Goal: Task Accomplishment & Management: Complete application form

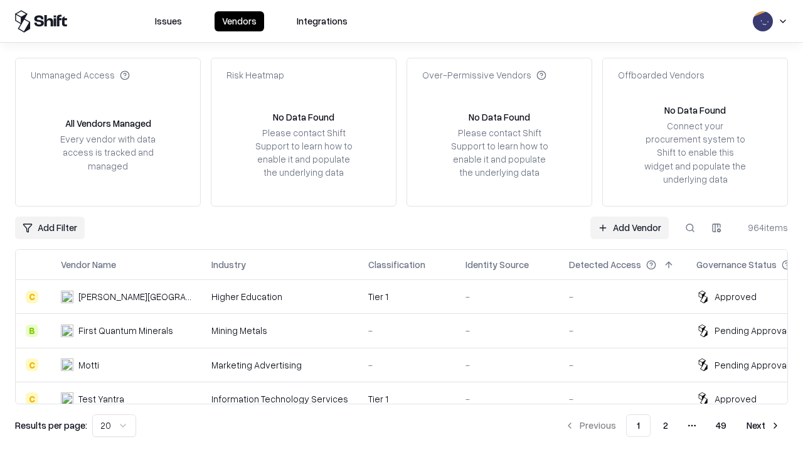
click at [629, 227] on link "Add Vendor" at bounding box center [630, 228] width 78 height 23
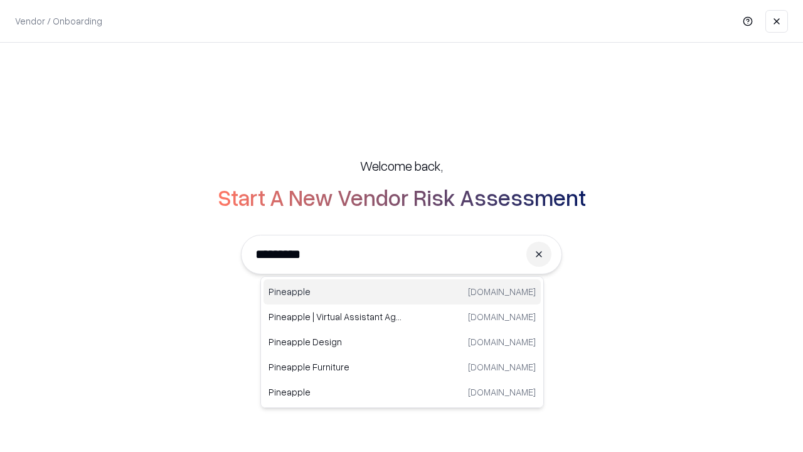
click at [402, 292] on div "Pineapple [DOMAIN_NAME]" at bounding box center [402, 291] width 277 height 25
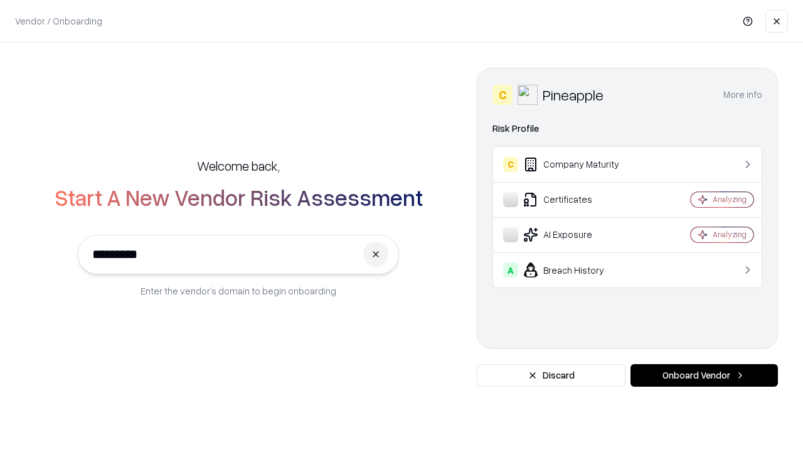
type input "*********"
click at [704, 375] on button "Onboard Vendor" at bounding box center [704, 375] width 147 height 23
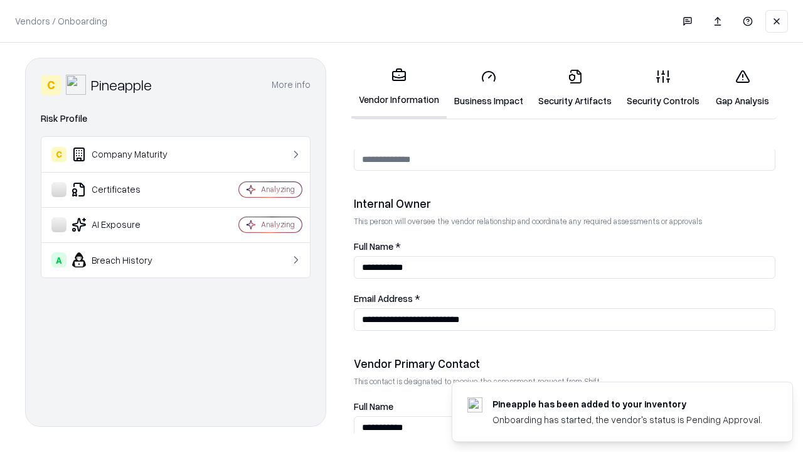
scroll to position [650, 0]
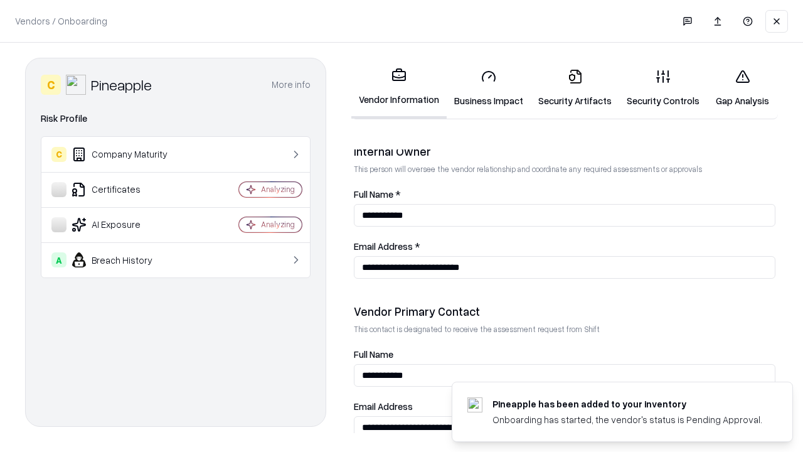
click at [489, 88] on link "Business Impact" at bounding box center [489, 88] width 84 height 58
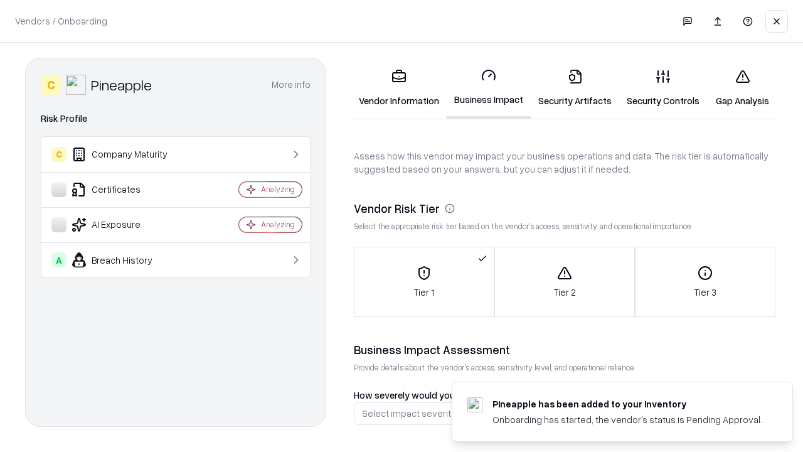
click at [575, 88] on link "Security Artifacts" at bounding box center [575, 88] width 88 height 58
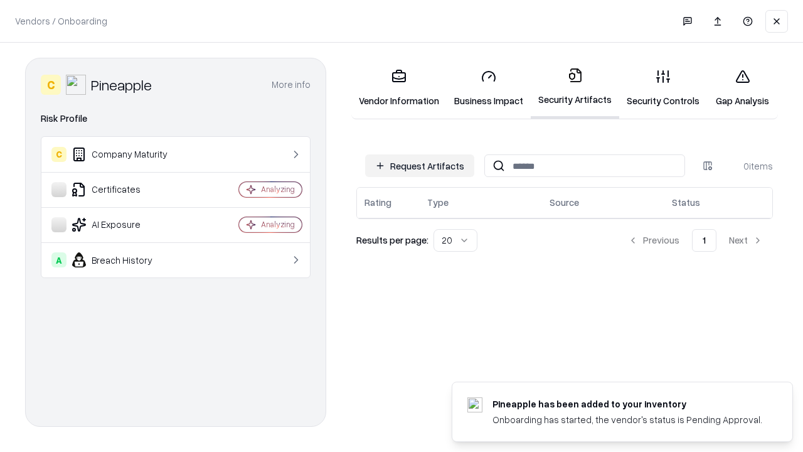
click at [420, 166] on button "Request Artifacts" at bounding box center [419, 165] width 109 height 23
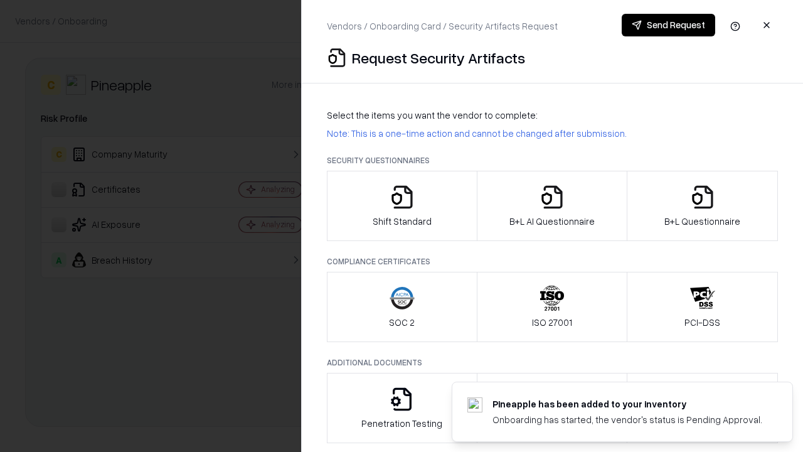
click at [402, 206] on icon "button" at bounding box center [402, 197] width 25 height 25
click at [668, 25] on button "Send Request" at bounding box center [669, 25] width 94 height 23
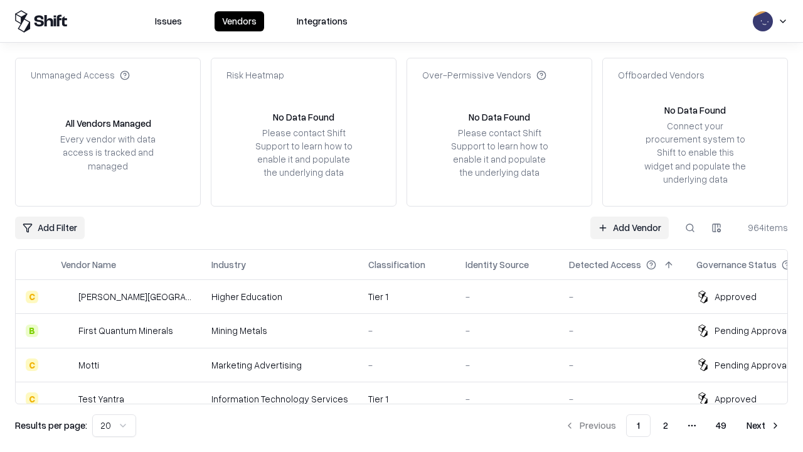
click at [690, 227] on button at bounding box center [690, 228] width 23 height 23
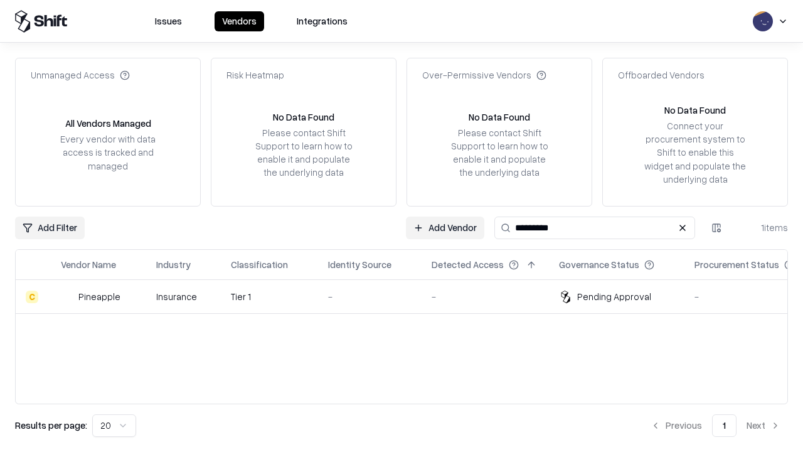
type input "*********"
click at [409, 296] on div "-" at bounding box center [369, 296] width 83 height 13
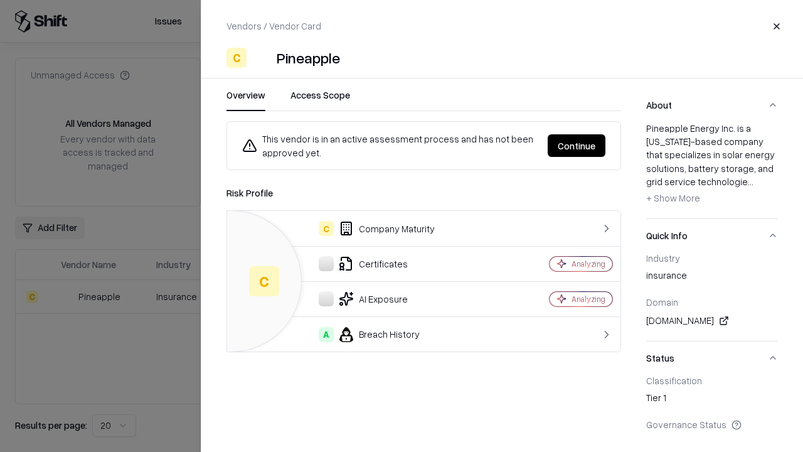
click at [577, 146] on button "Continue" at bounding box center [577, 145] width 58 height 23
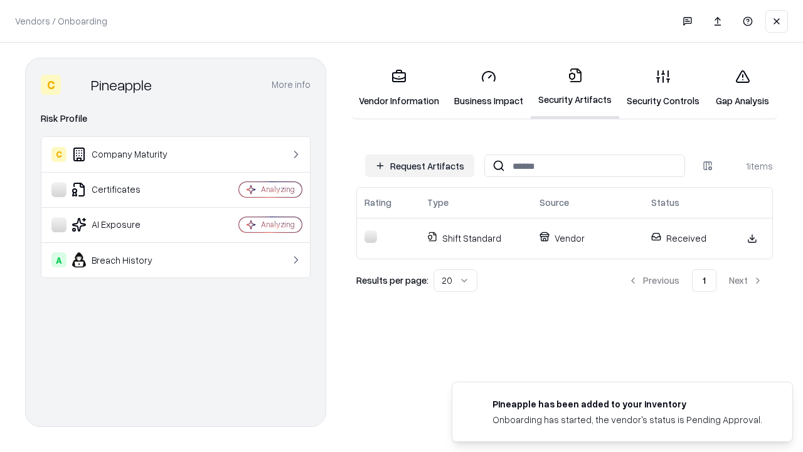
click at [742, 88] on link "Gap Analysis" at bounding box center [742, 88] width 71 height 58
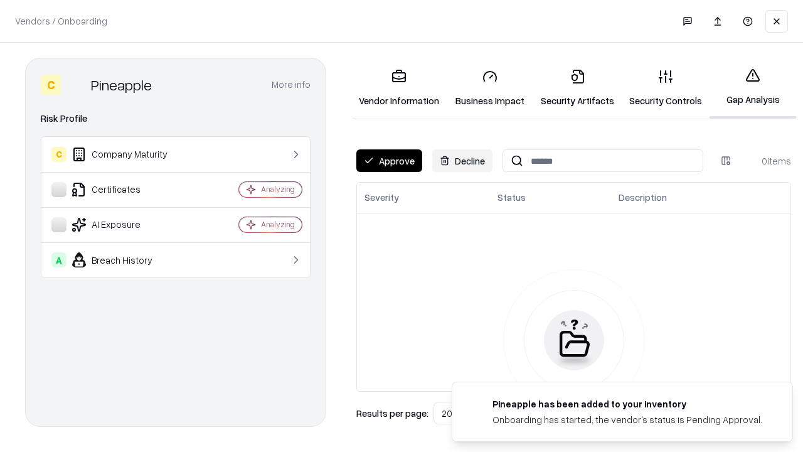
click at [389, 161] on button "Approve" at bounding box center [389, 160] width 66 height 23
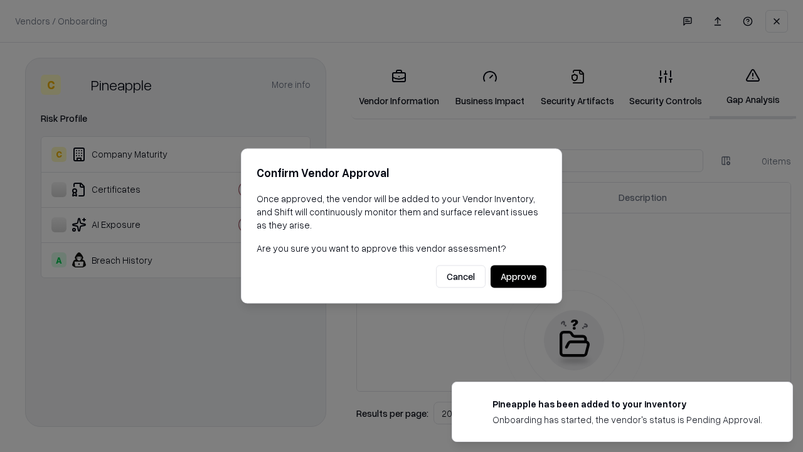
click at [518, 276] on button "Approve" at bounding box center [519, 276] width 56 height 23
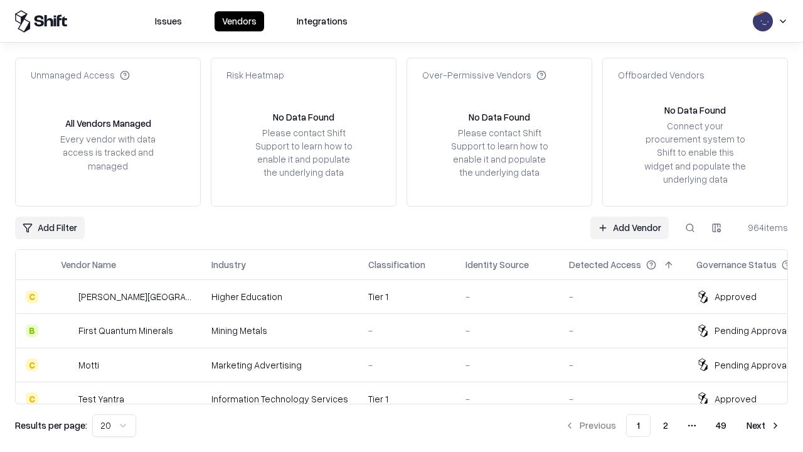
type input "*********"
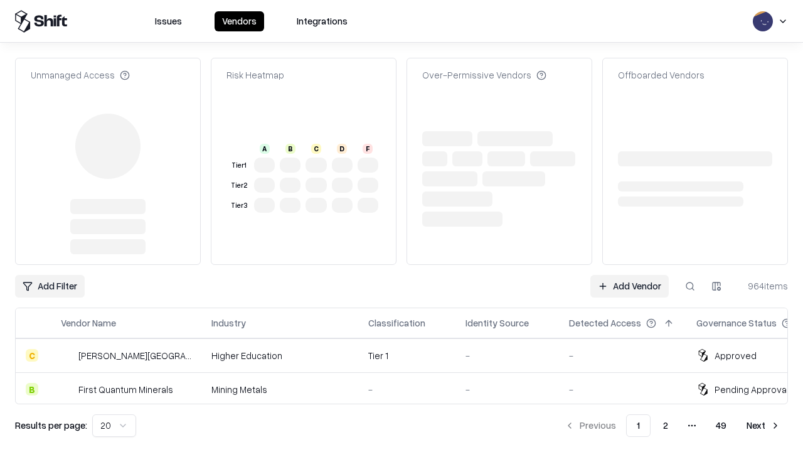
click at [629, 275] on link "Add Vendor" at bounding box center [630, 286] width 78 height 23
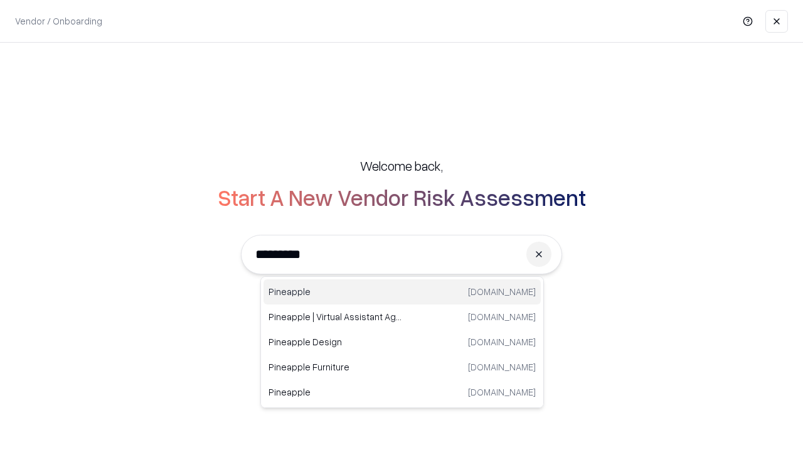
click at [402, 292] on div "Pineapple [DOMAIN_NAME]" at bounding box center [402, 291] width 277 height 25
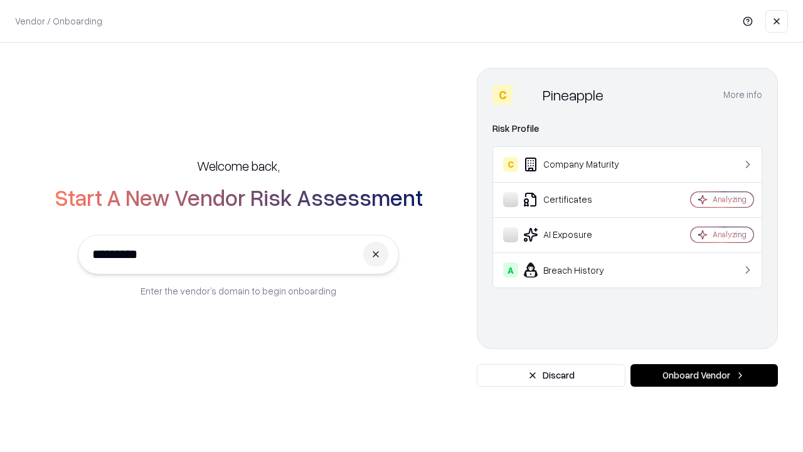
type input "*********"
click at [704, 375] on button "Onboard Vendor" at bounding box center [704, 375] width 147 height 23
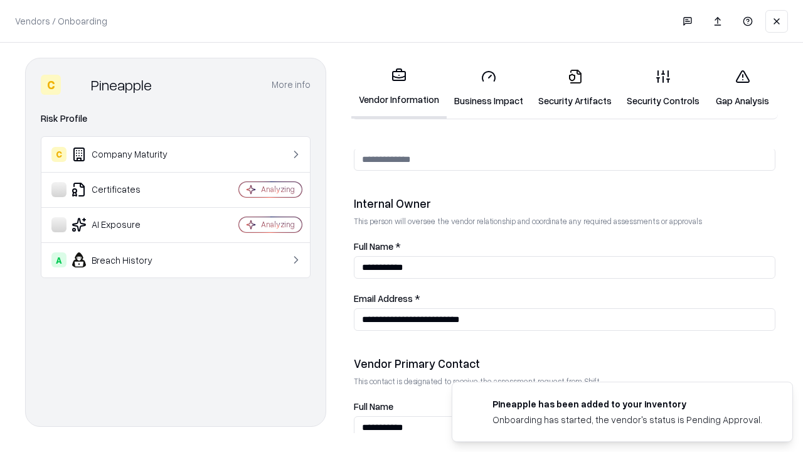
scroll to position [650, 0]
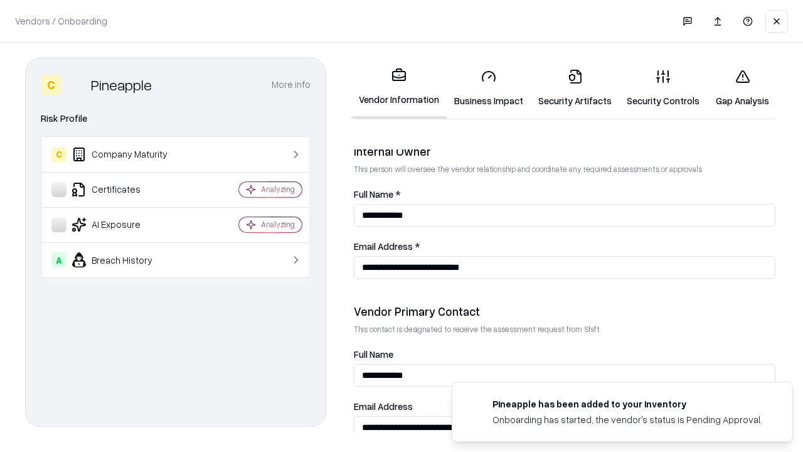
click at [742, 88] on link "Gap Analysis" at bounding box center [742, 88] width 71 height 58
